Goal: Information Seeking & Learning: Learn about a topic

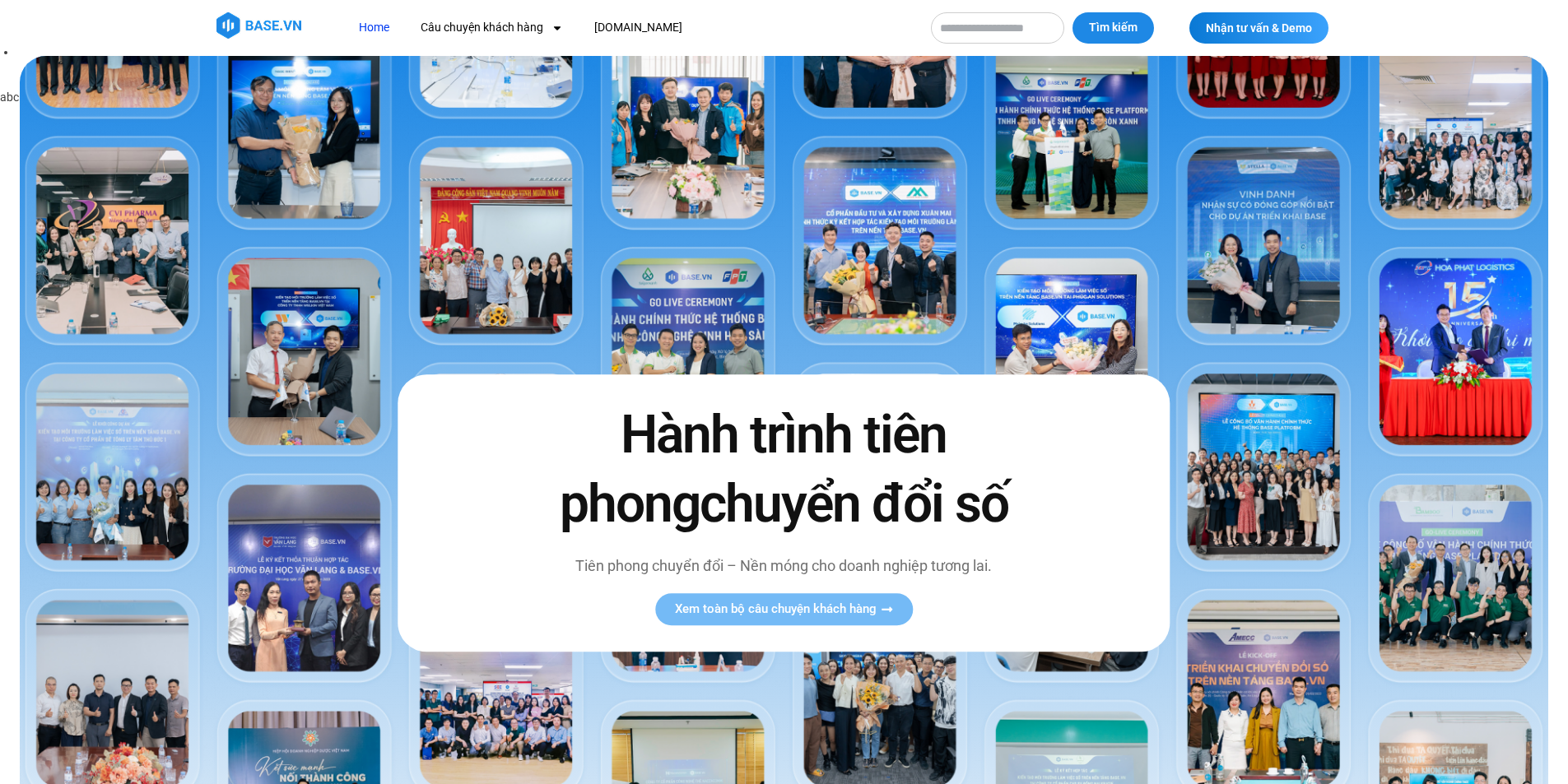
click at [380, 22] on link "Home" at bounding box center [374, 27] width 55 height 30
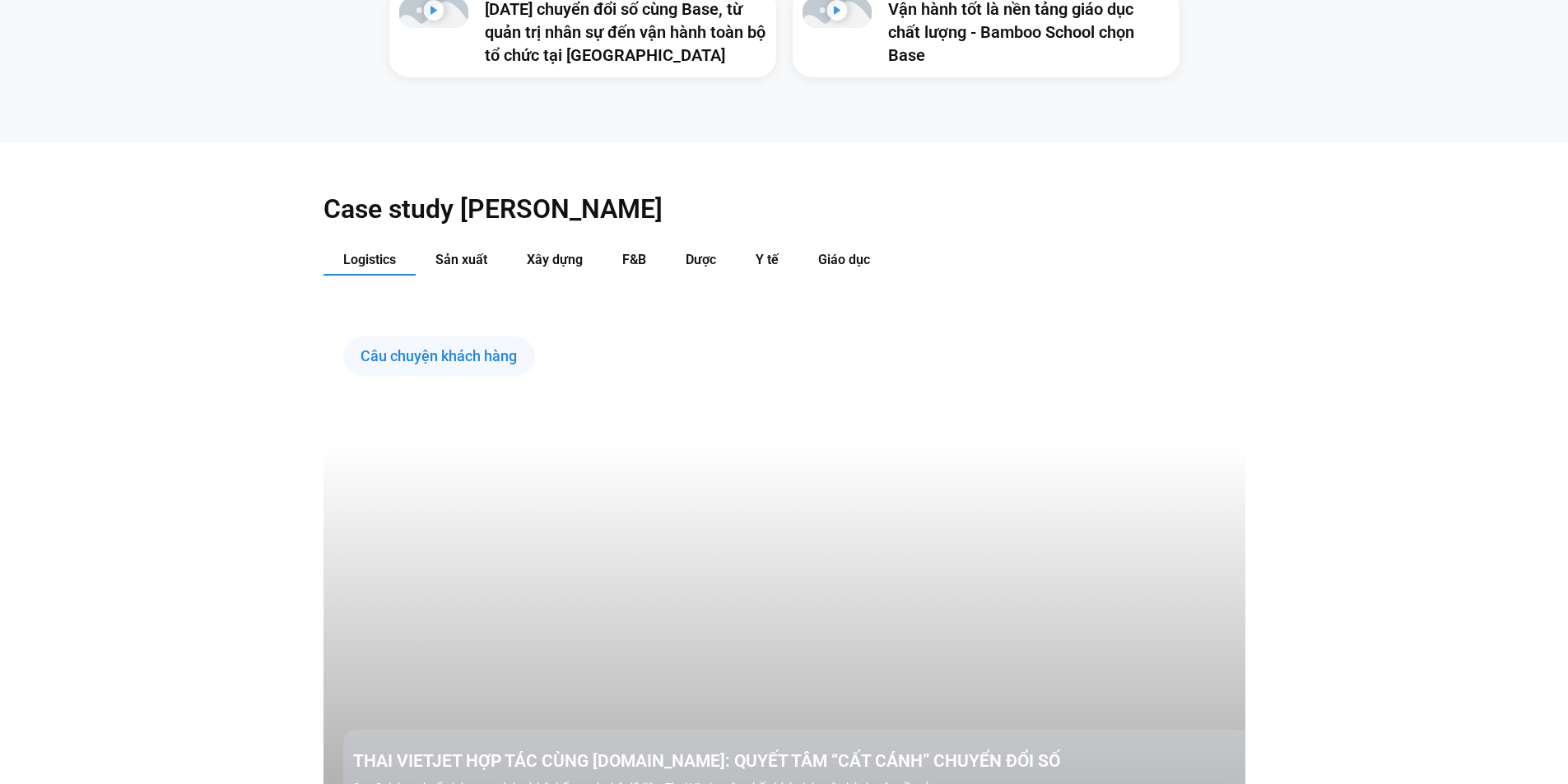
scroll to position [1893, 0]
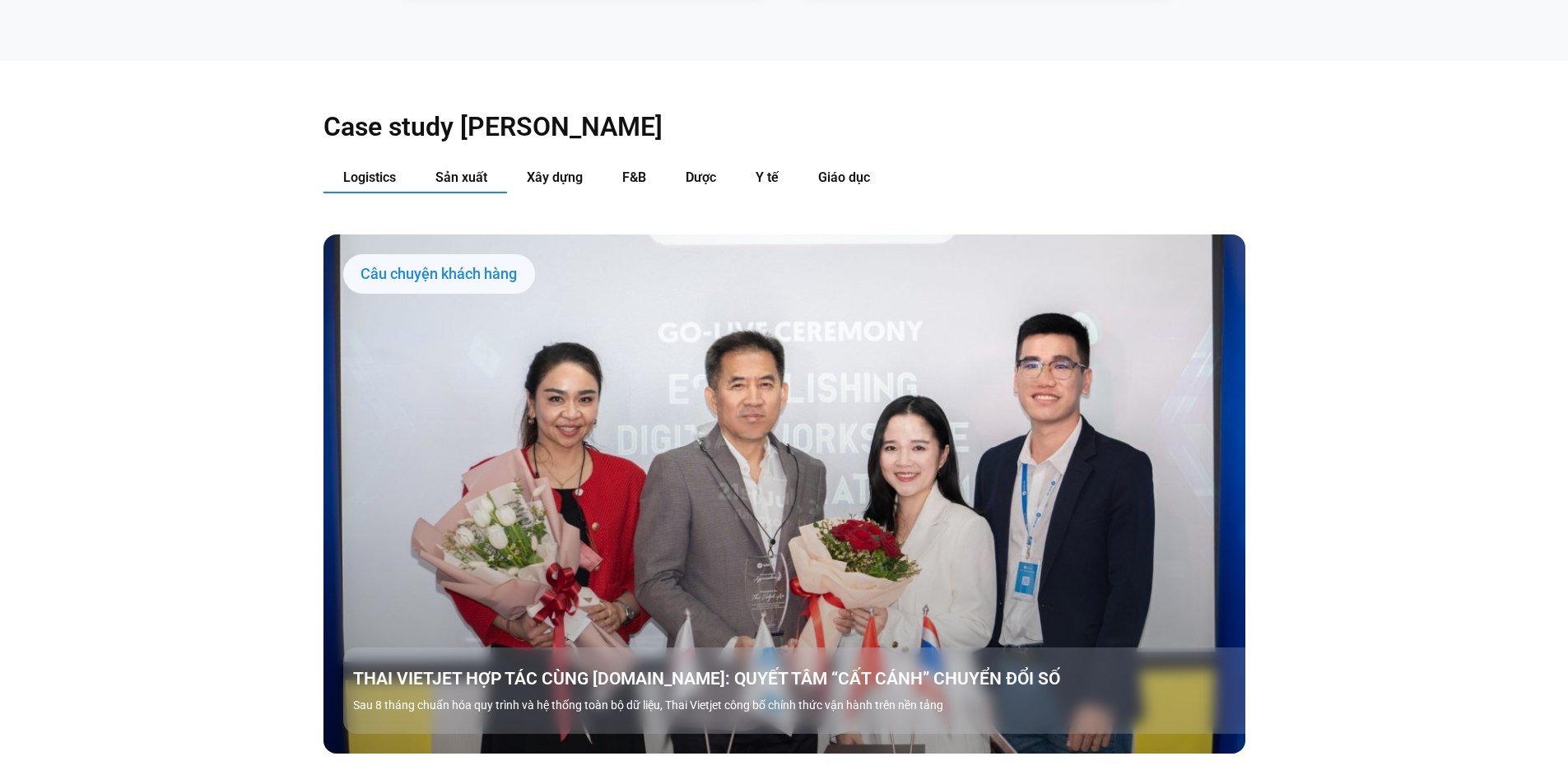
click at [476, 170] on span "Sản xuất" at bounding box center [461, 177] width 52 height 16
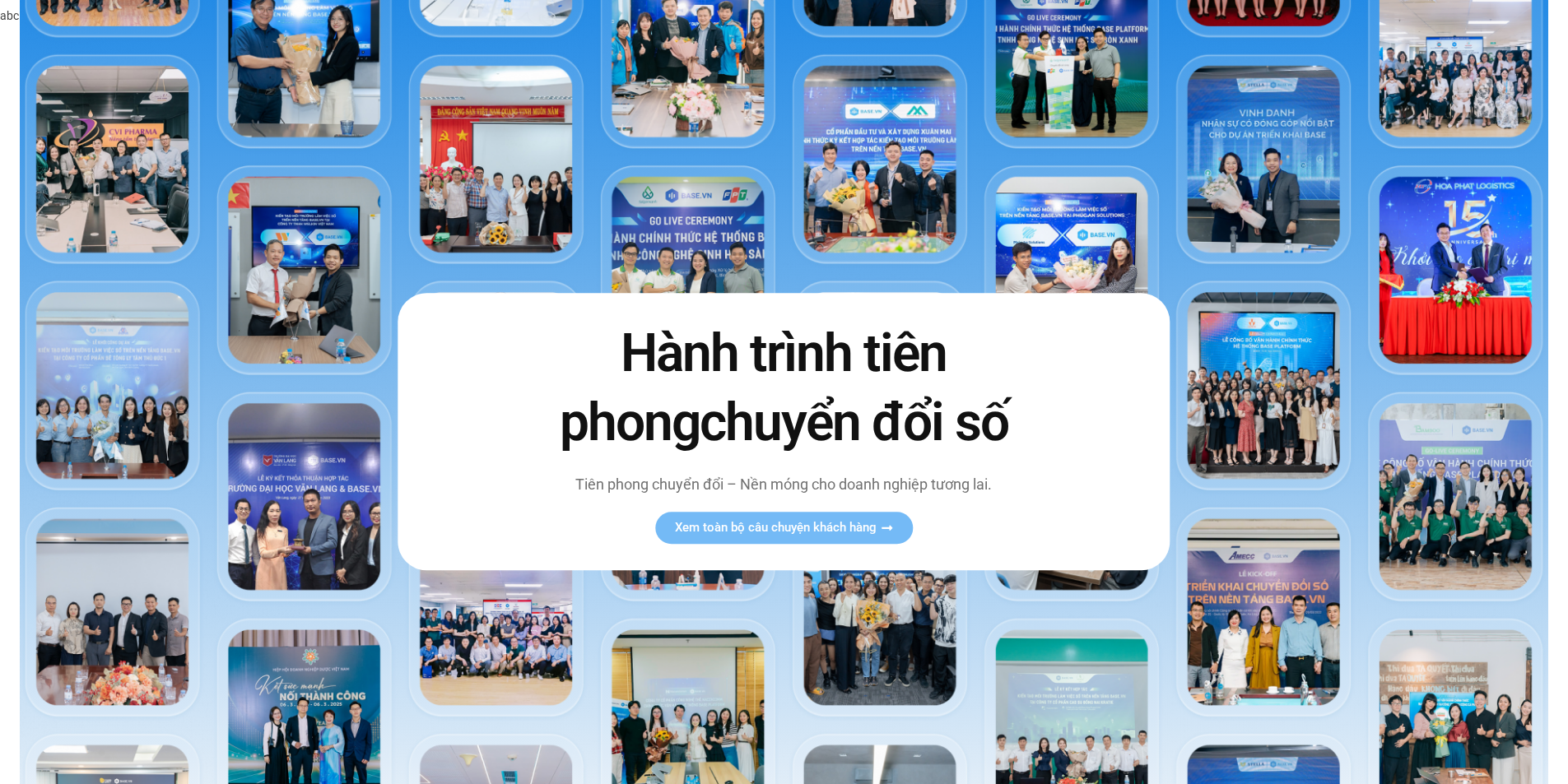
scroll to position [0, 0]
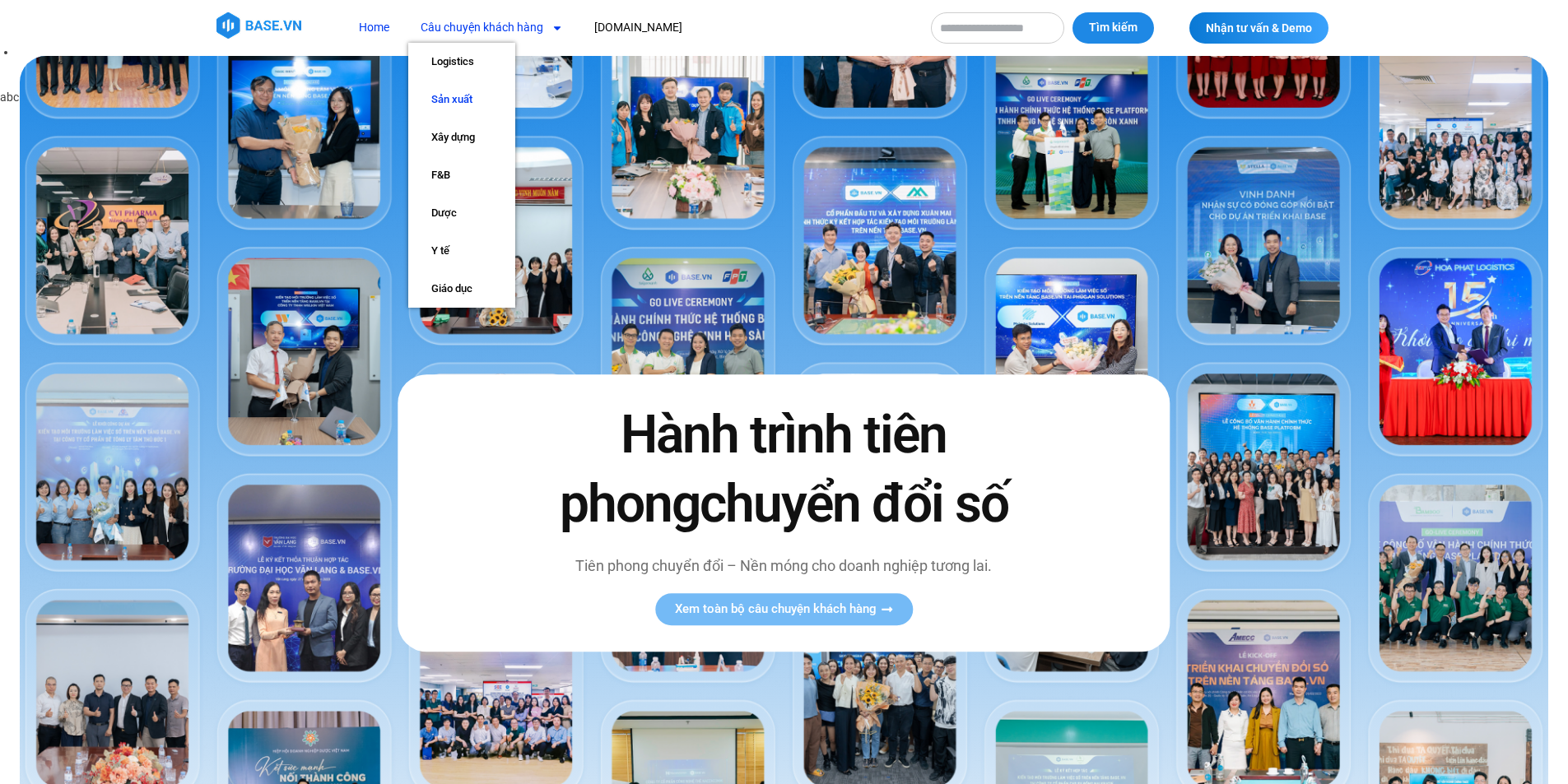
click at [472, 96] on link "Sản xuất" at bounding box center [461, 99] width 107 height 37
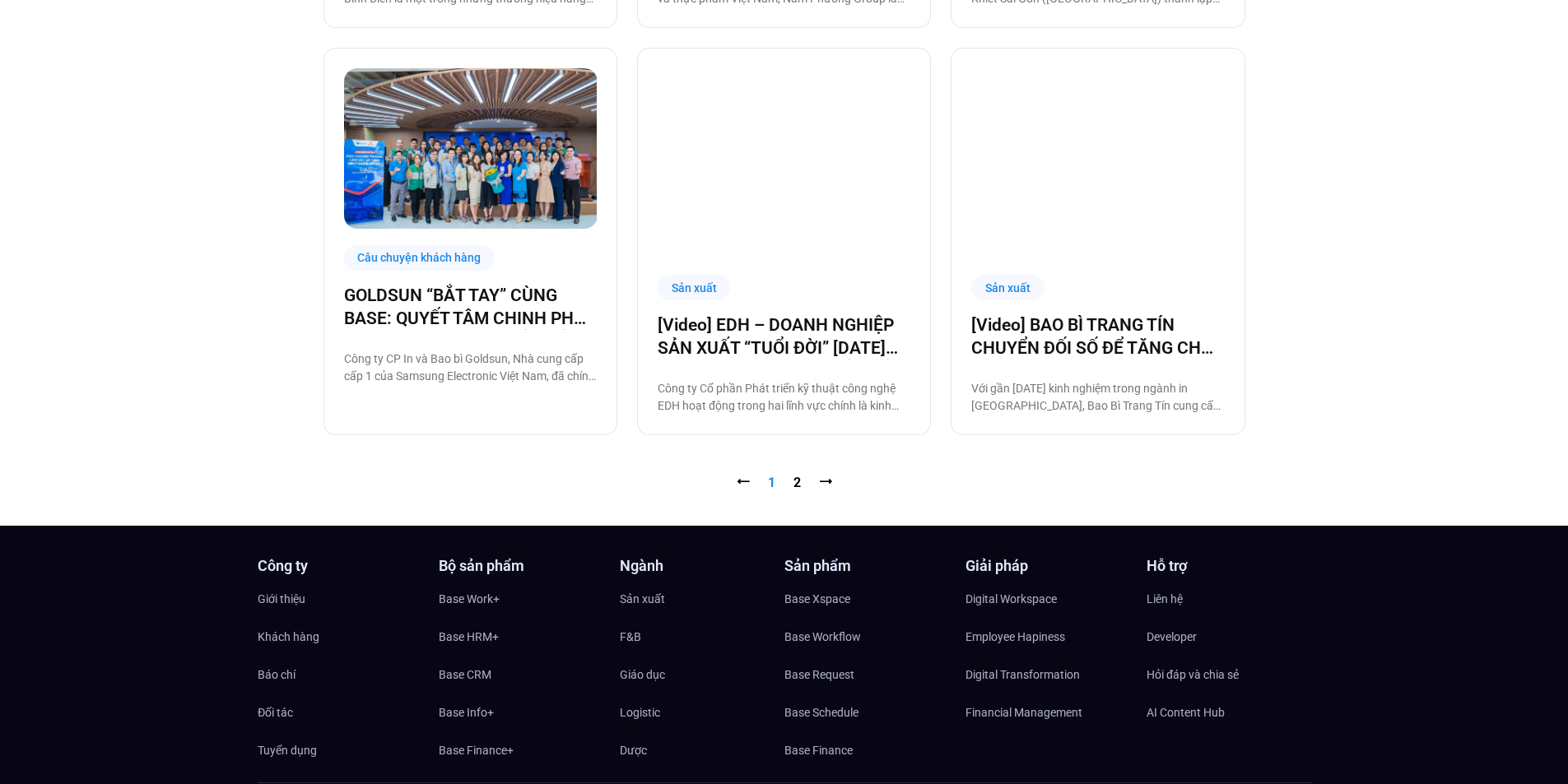
scroll to position [1810, 0]
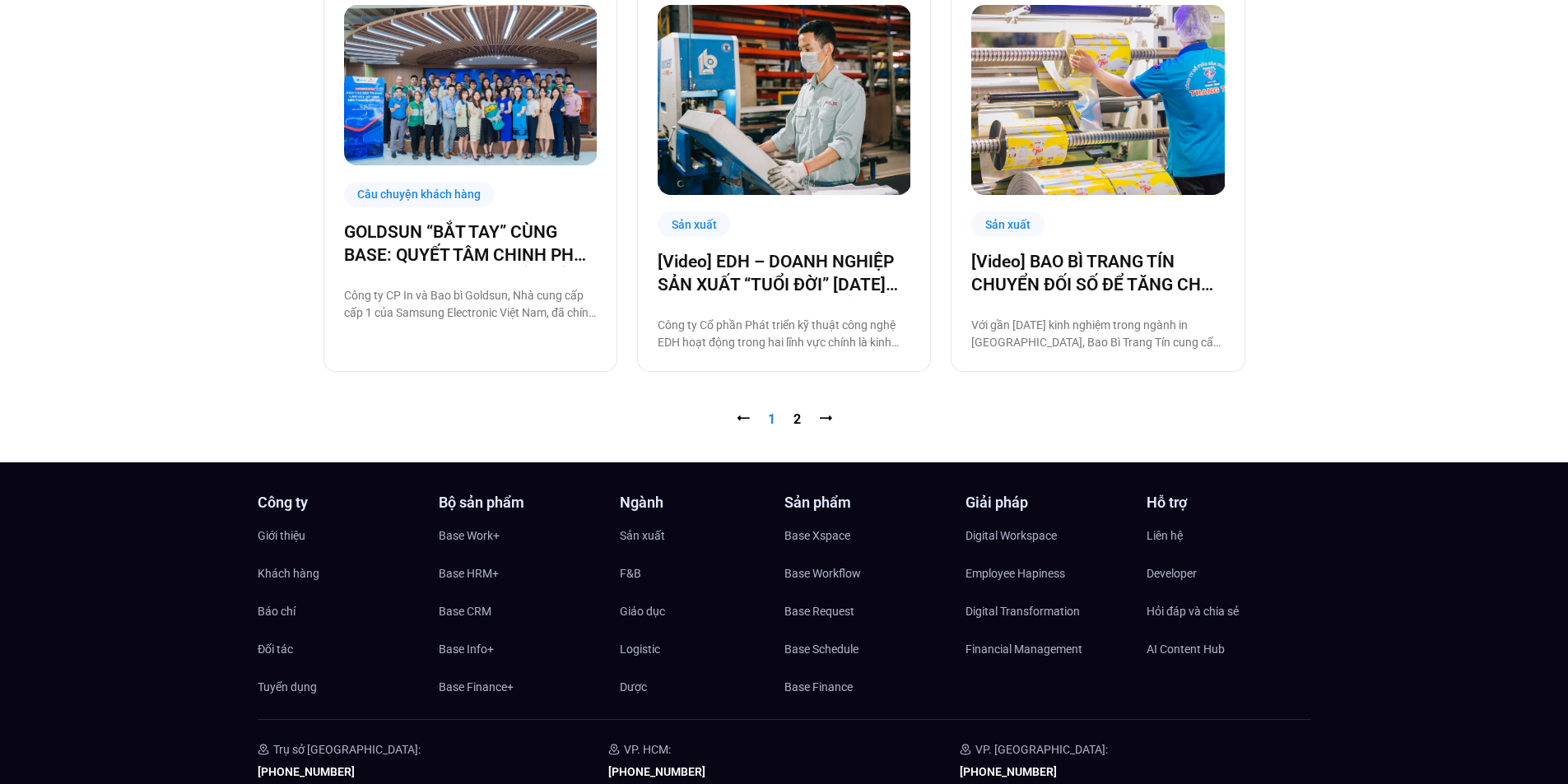
click at [802, 420] on nav "⭠ Trang 1 Trang 2 ⭢" at bounding box center [784, 420] width 922 height 20
click at [798, 419] on link "Trang 2" at bounding box center [797, 419] width 7 height 16
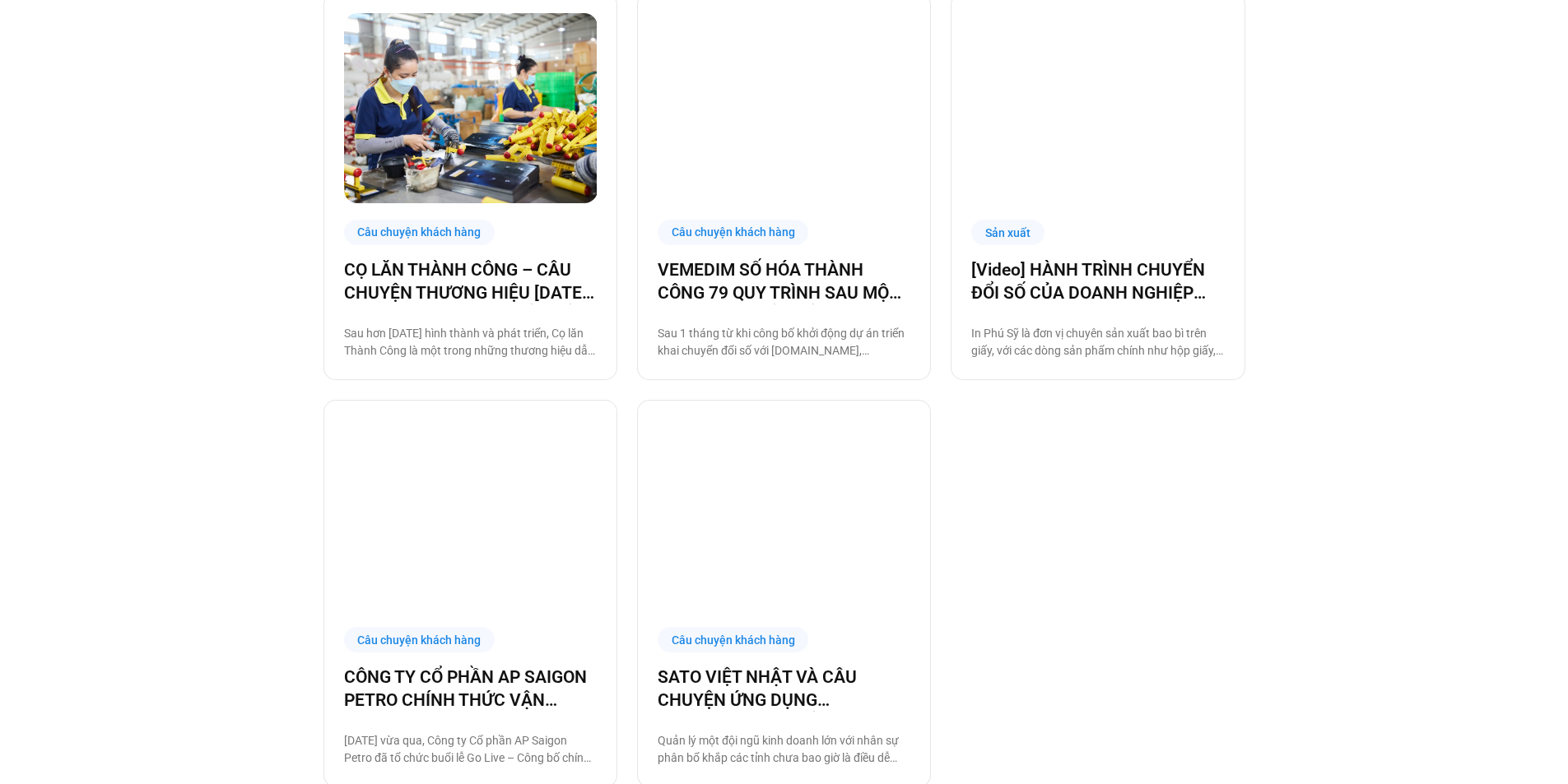
scroll to position [1316, 0]
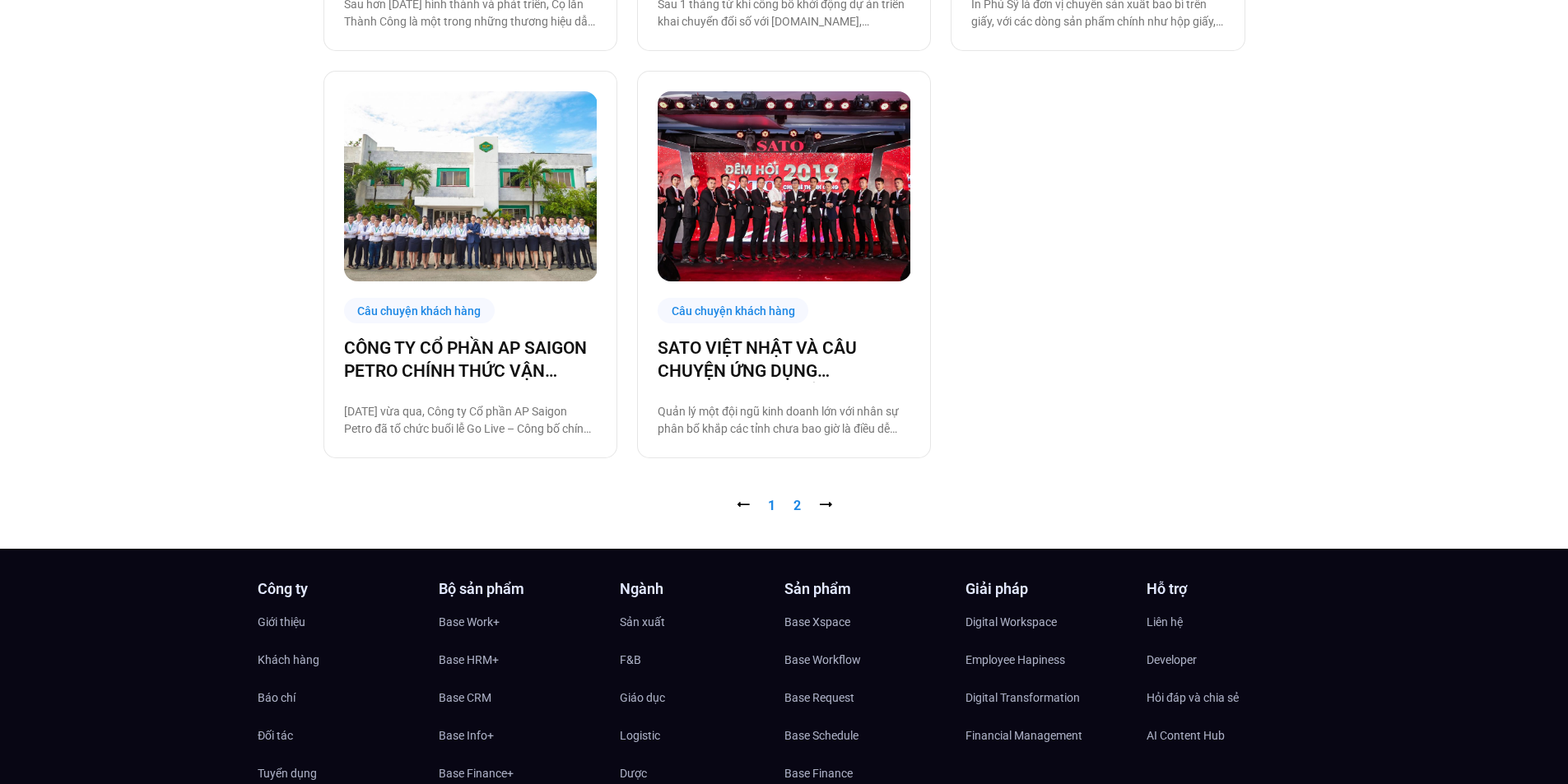
click at [773, 502] on link "Trang 1" at bounding box center [772, 505] width 7 height 16
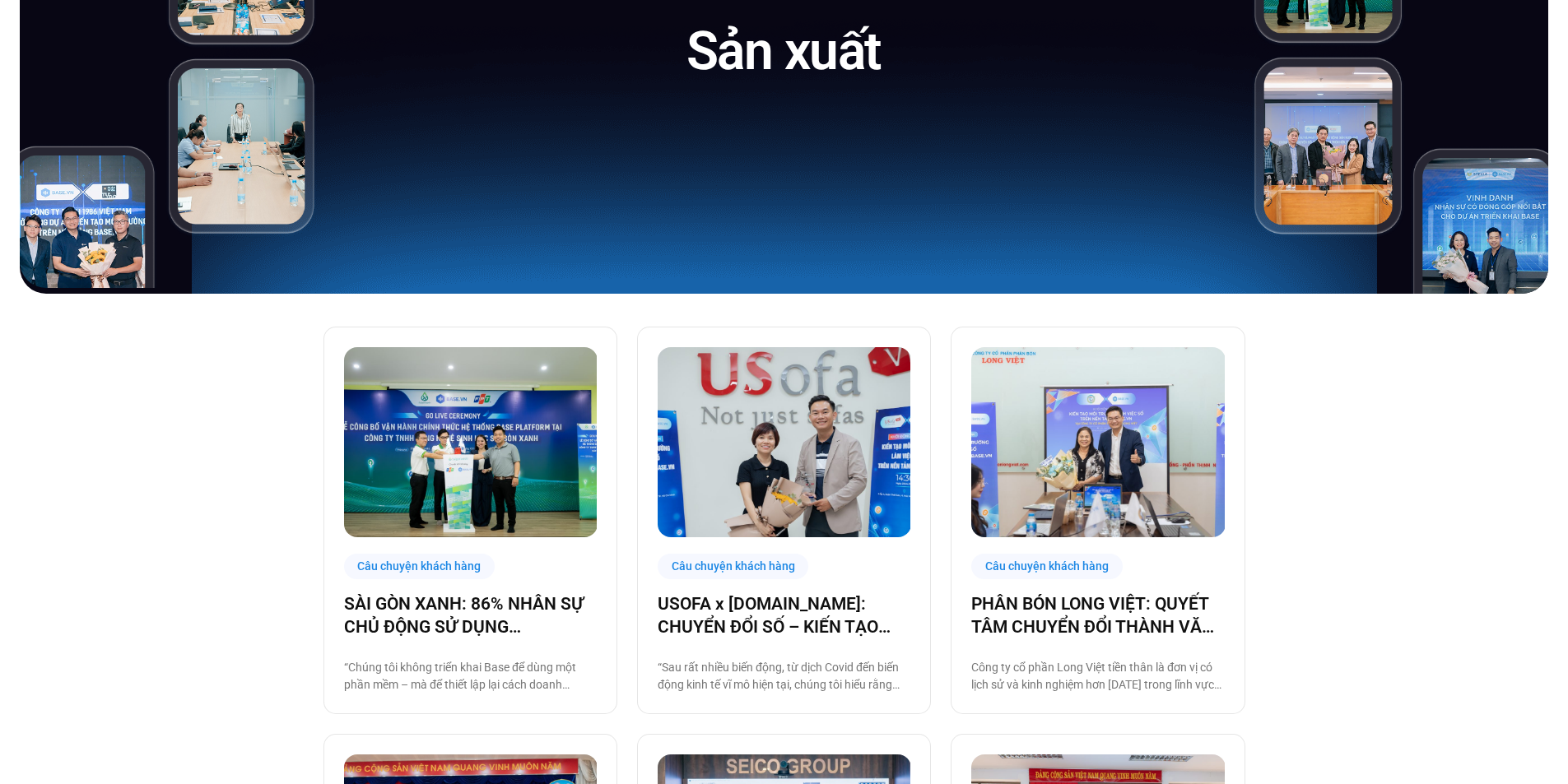
scroll to position [246, 0]
click at [793, 412] on img at bounding box center [784, 442] width 254 height 190
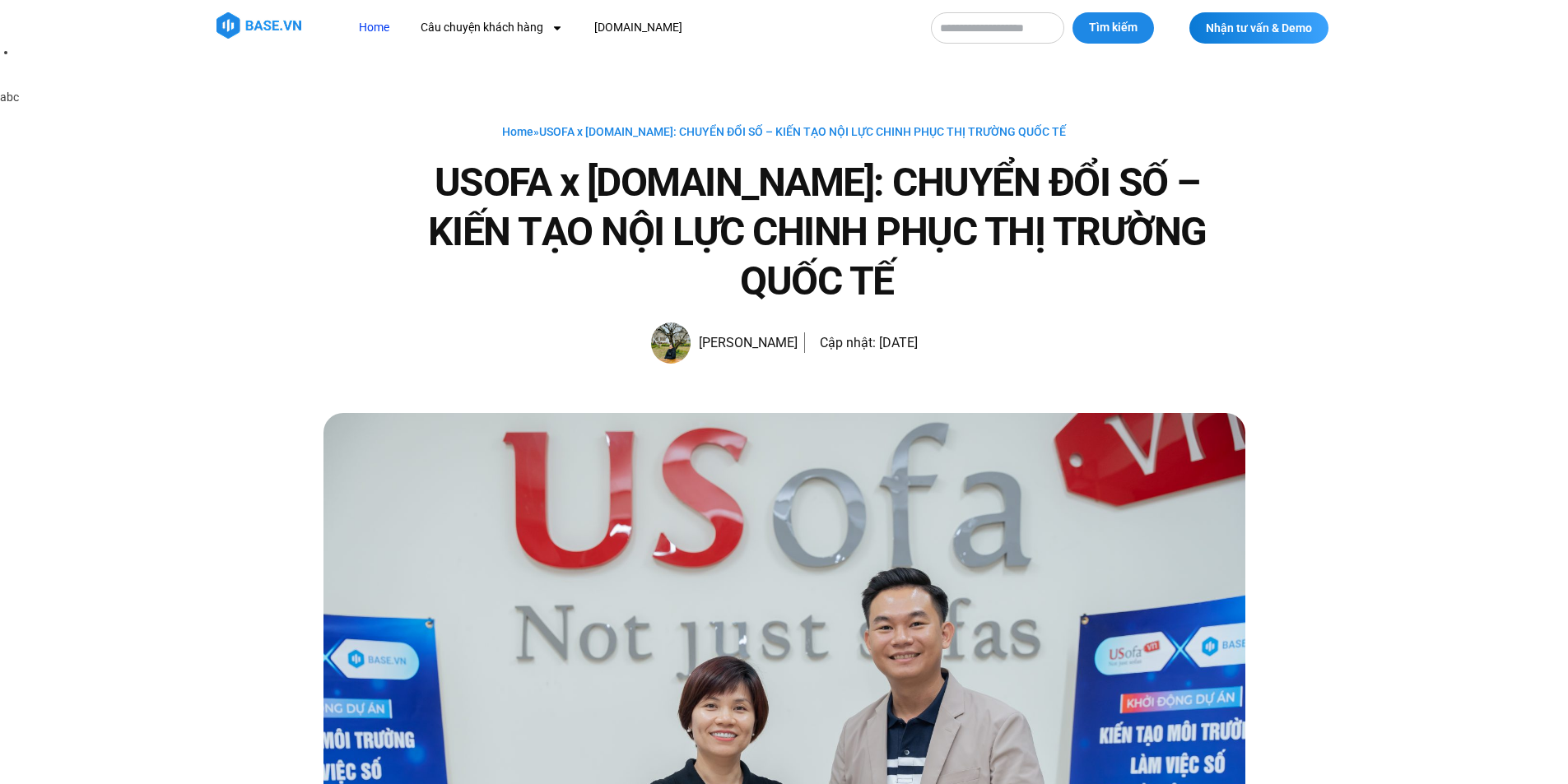
click at [389, 25] on link "Home" at bounding box center [374, 27] width 55 height 30
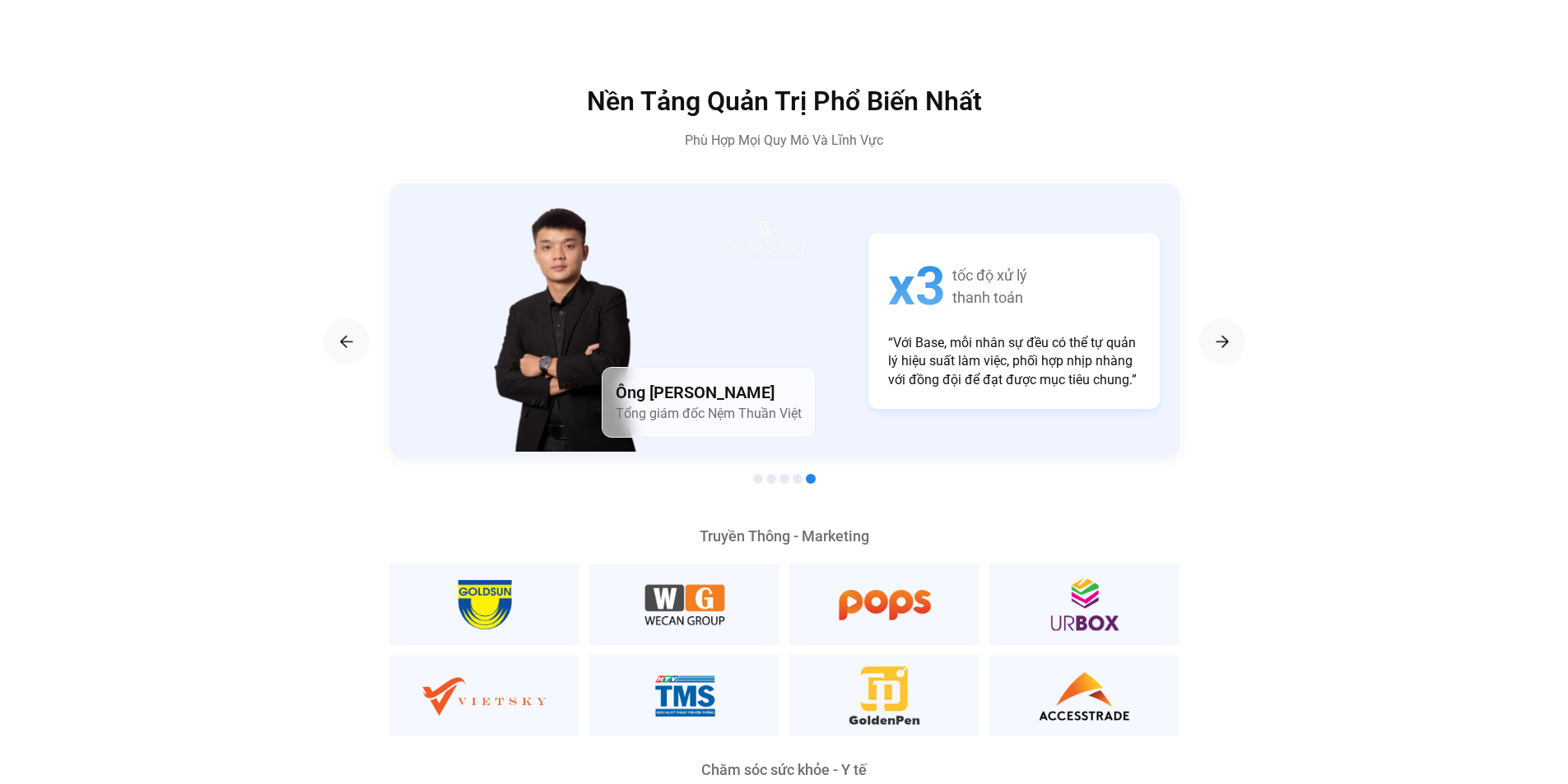
scroll to position [2955, 0]
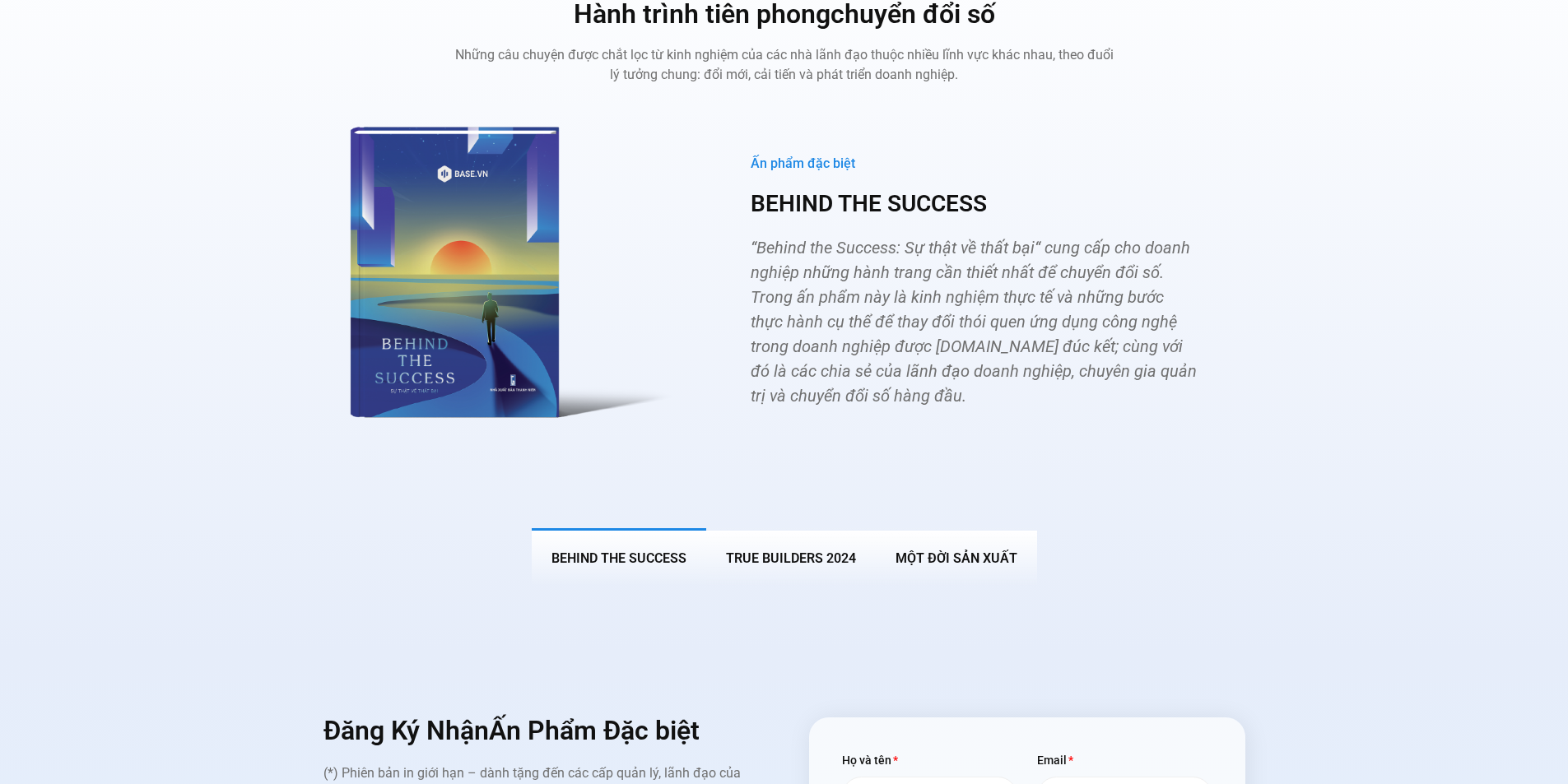
scroll to position [6164, 0]
